Goal: Communication & Community: Answer question/provide support

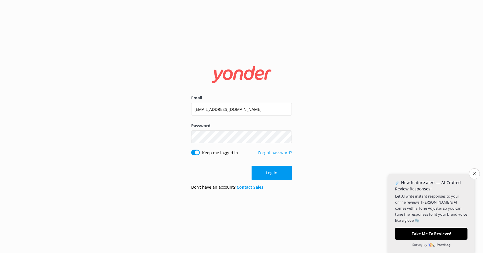
click at [359, 141] on div "Email [EMAIL_ADDRESS][DOMAIN_NAME] Password Show password Keep me logged in For…" at bounding box center [241, 126] width 483 height 253
click at [265, 173] on button "Log in" at bounding box center [272, 173] width 40 height 14
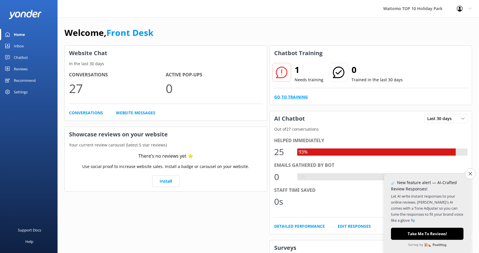
click at [284, 98] on link "Go to Training" at bounding box center [291, 97] width 34 height 6
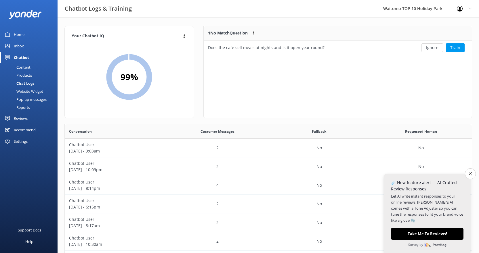
scroll to position [25, 264]
click at [10, 45] on link "Inbox" at bounding box center [29, 46] width 58 height 12
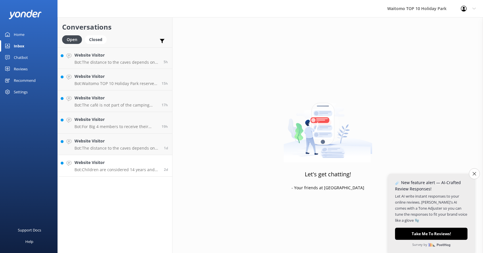
click at [112, 168] on p "Bot: Children are considered 14 years and under." at bounding box center [116, 169] width 85 height 5
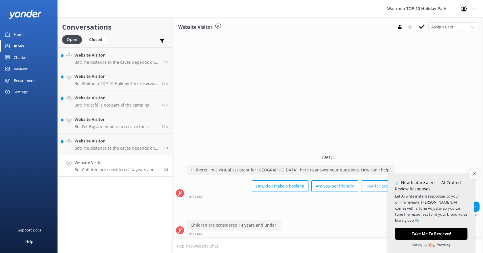
click at [471, 174] on button "Close survey" at bounding box center [474, 174] width 12 height 12
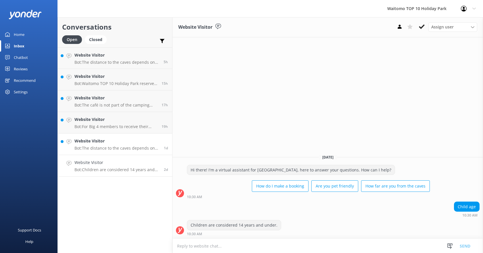
click at [93, 143] on h4 "Website Visitor" at bounding box center [116, 141] width 85 height 6
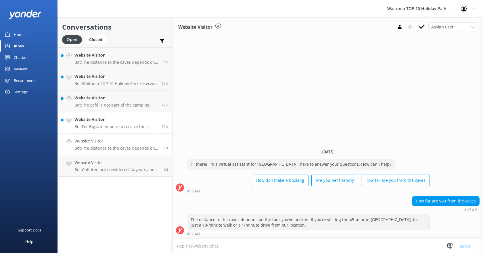
click at [100, 127] on p "Bot: For Big 4 members to receive their accommodation discount, you need to ema…" at bounding box center [115, 126] width 83 height 5
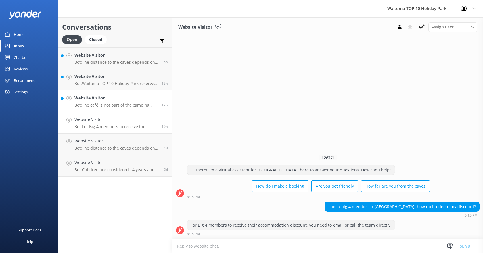
click at [110, 106] on p "Bot: The café is not part of the camping ground. It is located across the road …" at bounding box center [115, 105] width 83 height 5
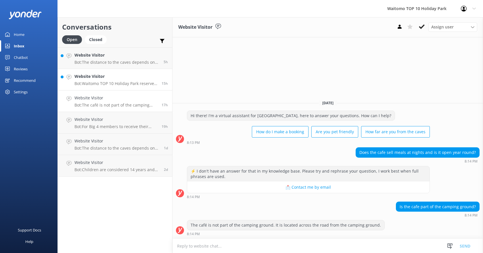
click at [114, 81] on div "Website Visitor Bot: Waitomo TOP 10 Holiday Park reserves the right to charge 1…" at bounding box center [115, 79] width 83 height 13
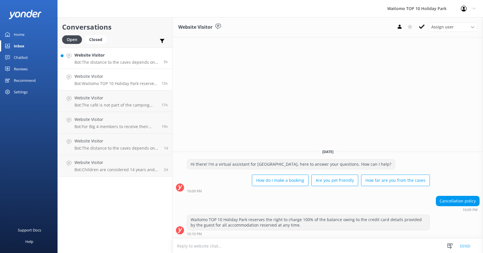
click at [111, 61] on p "Bot: The distance to the caves depends on the tour you’ve booked. If you’re vis…" at bounding box center [116, 62] width 85 height 5
click at [17, 36] on div "Home" at bounding box center [19, 35] width 11 height 12
